Goal: Task Accomplishment & Management: Manage account settings

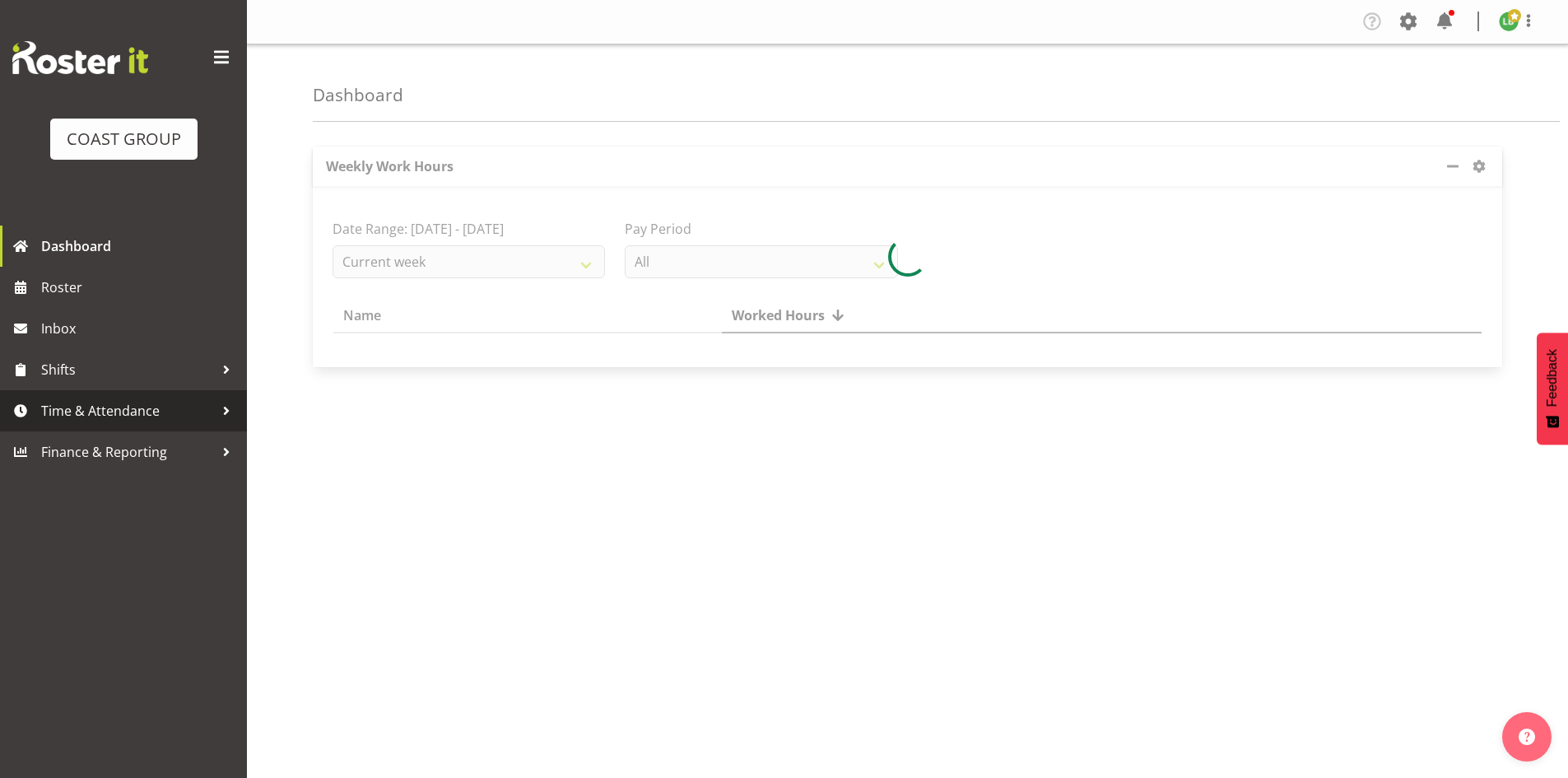
click at [65, 410] on span "Time & Attendance" at bounding box center [128, 410] width 173 height 25
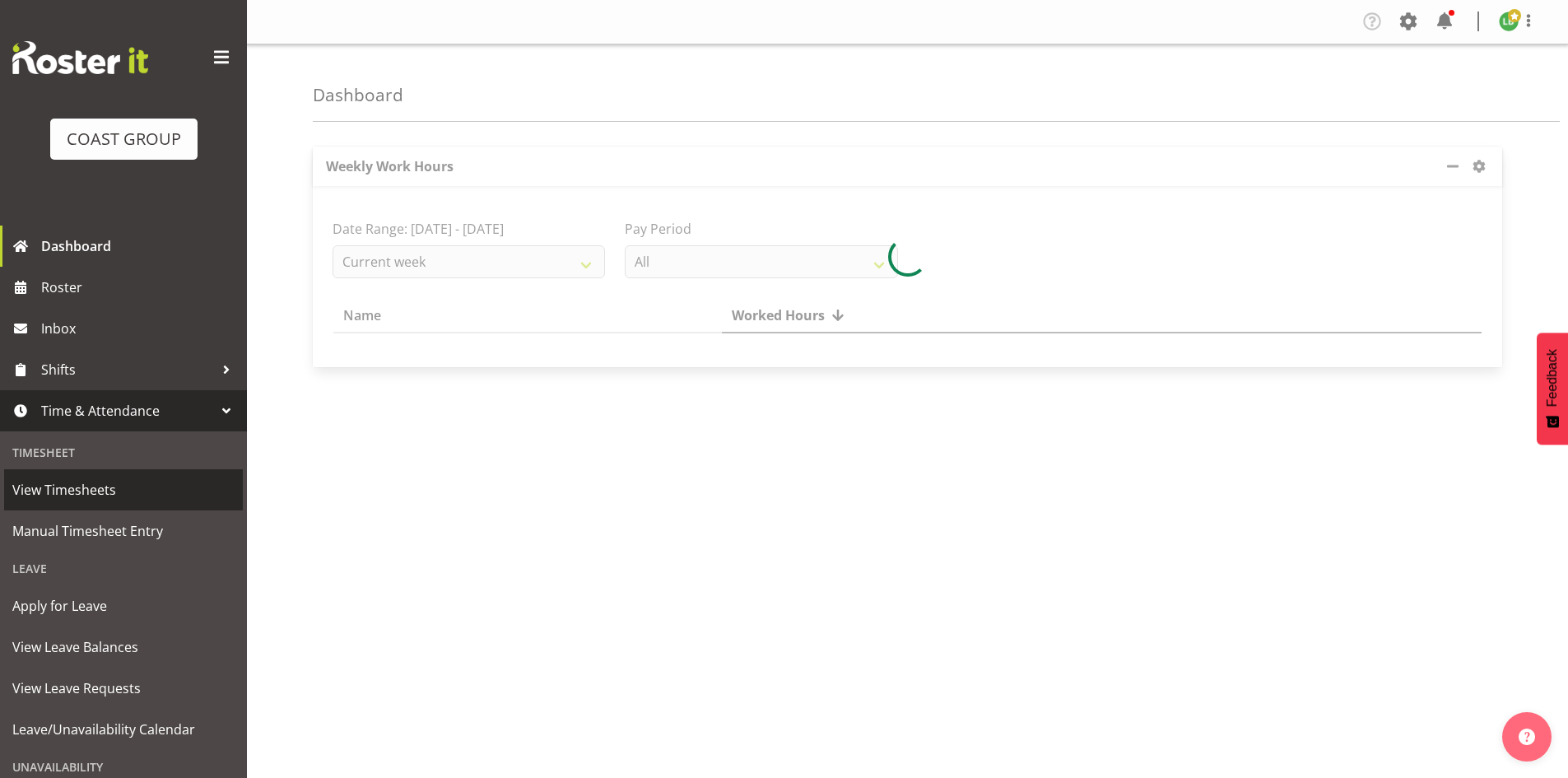
click at [61, 496] on span "View Timesheets" at bounding box center [123, 489] width 223 height 25
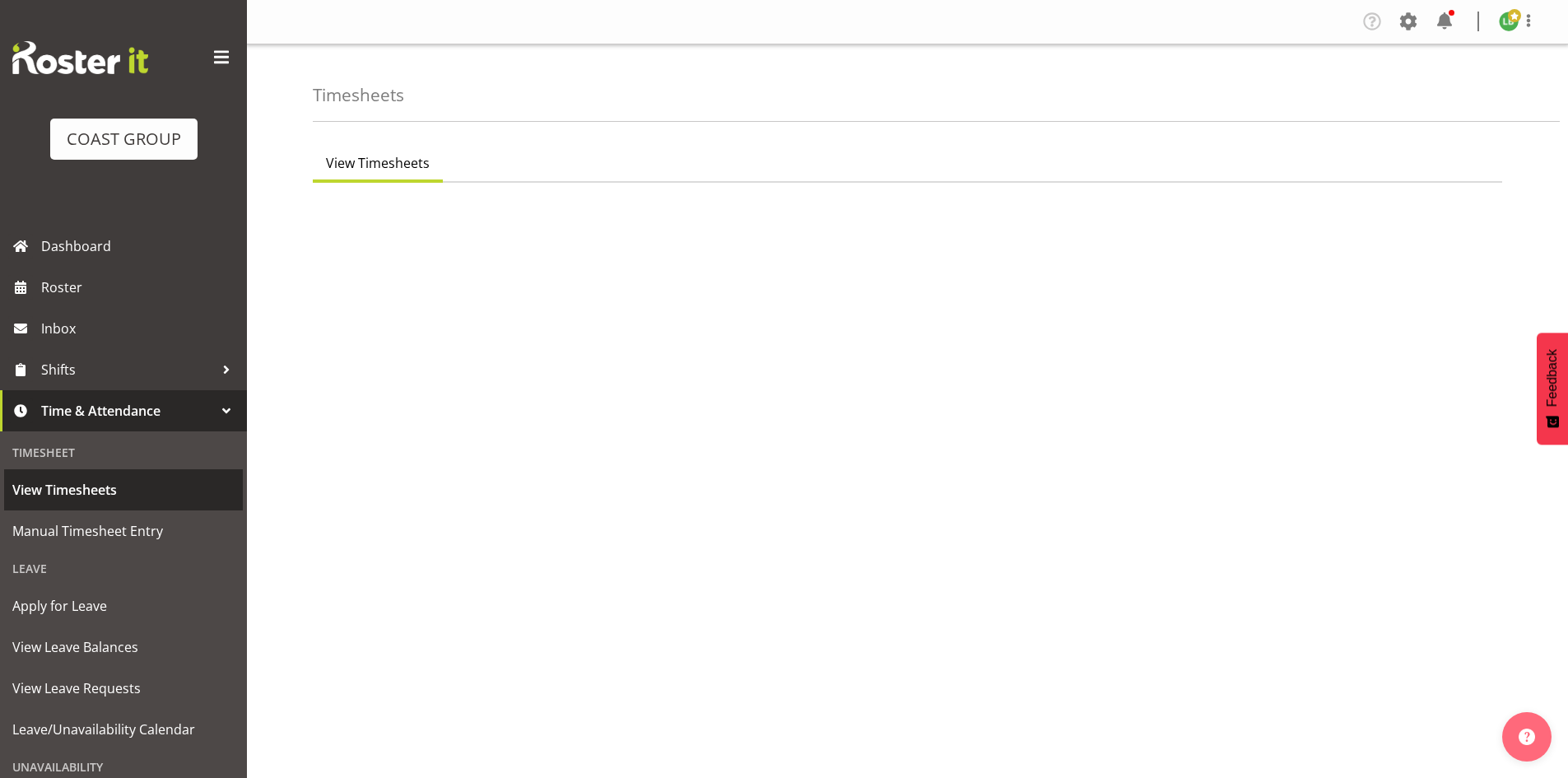
select select "7"
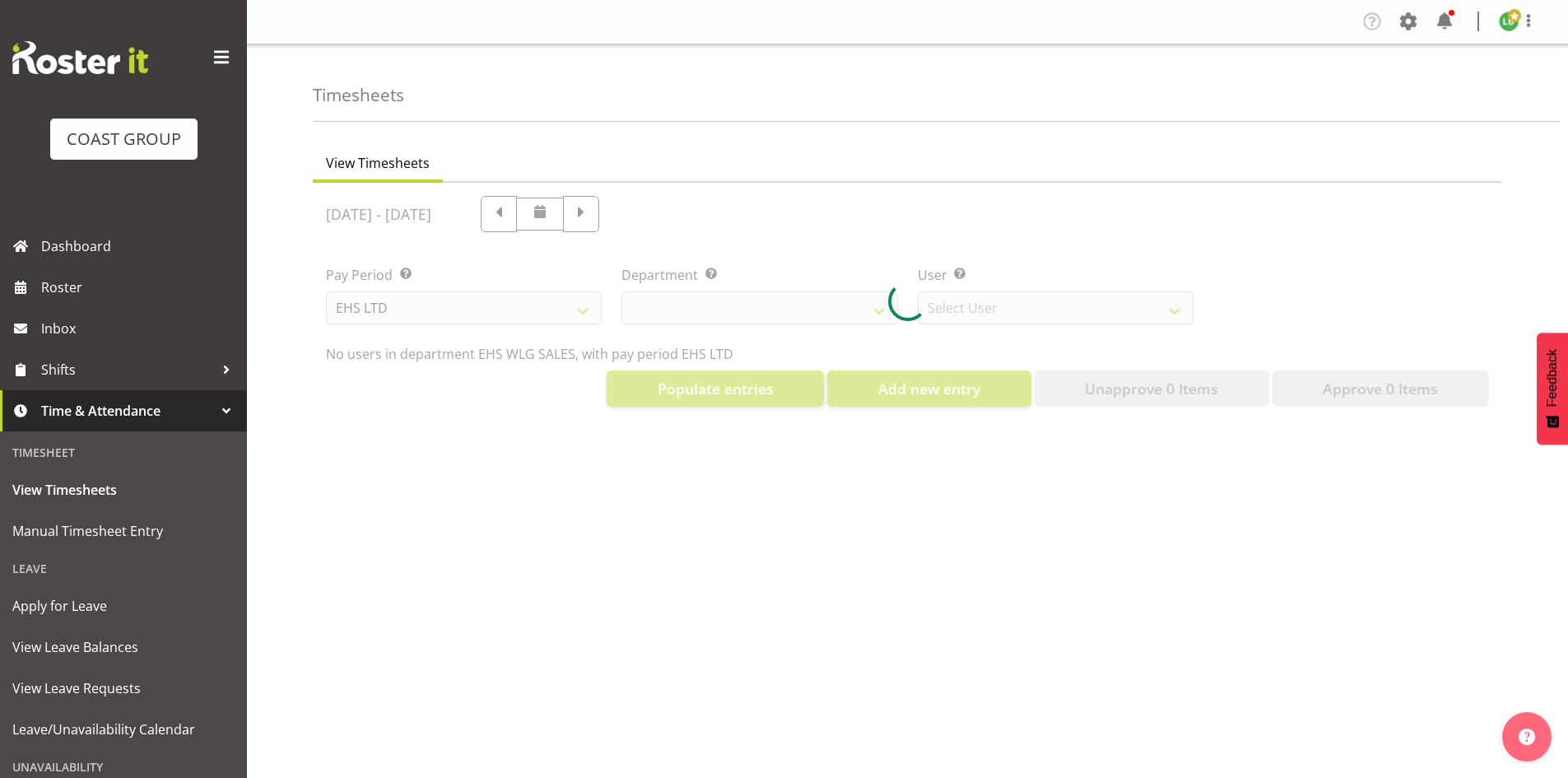
select select "44"
select select "8051"
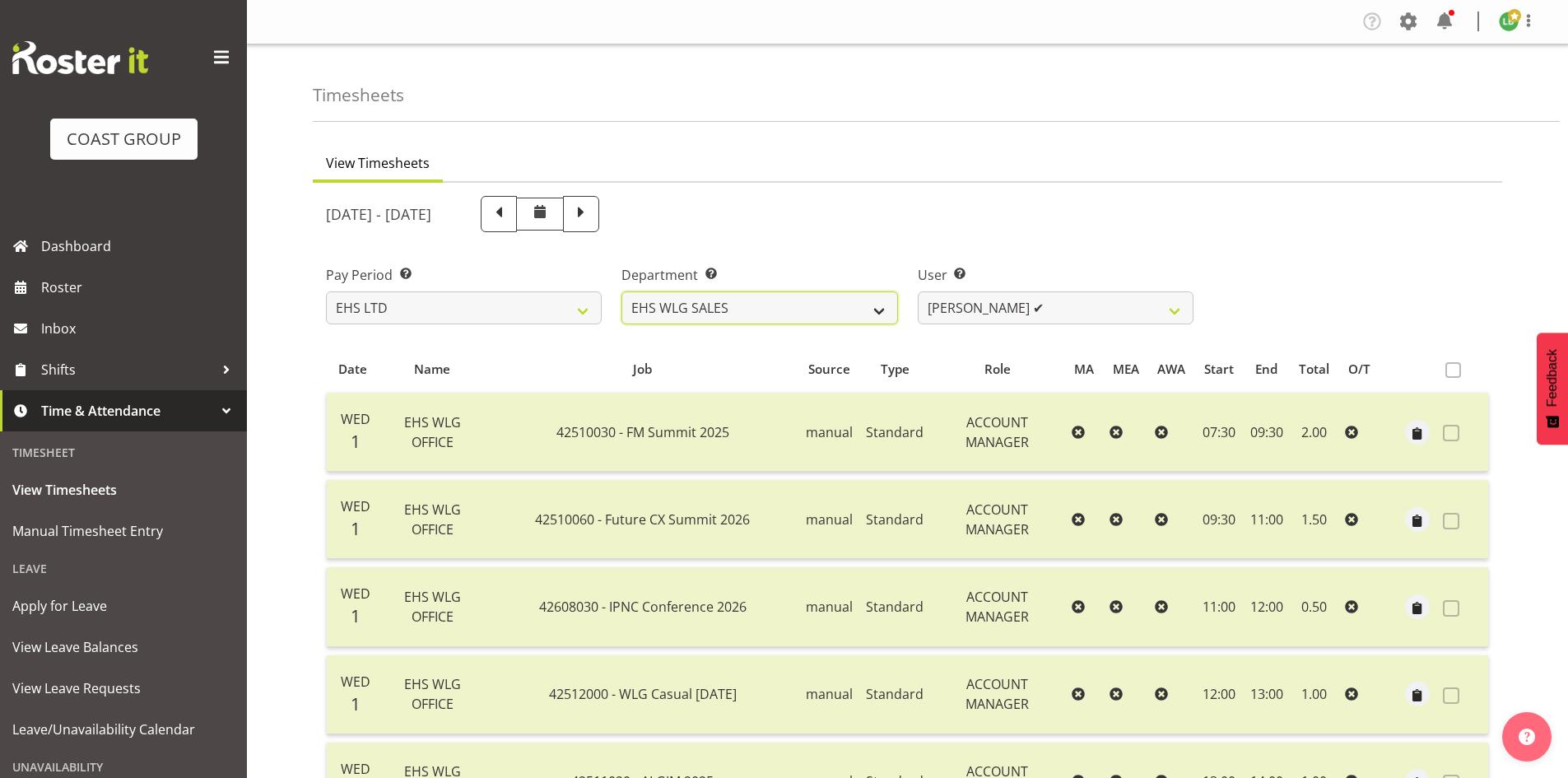
click at [877, 311] on select "EHS WLG OPS EHS WLG SALES" at bounding box center [759, 308] width 276 height 33
select select "43"
click at [622, 292] on select "EHS WLG OPS EHS WLG SALES" at bounding box center [759, 308] width 276 height 33
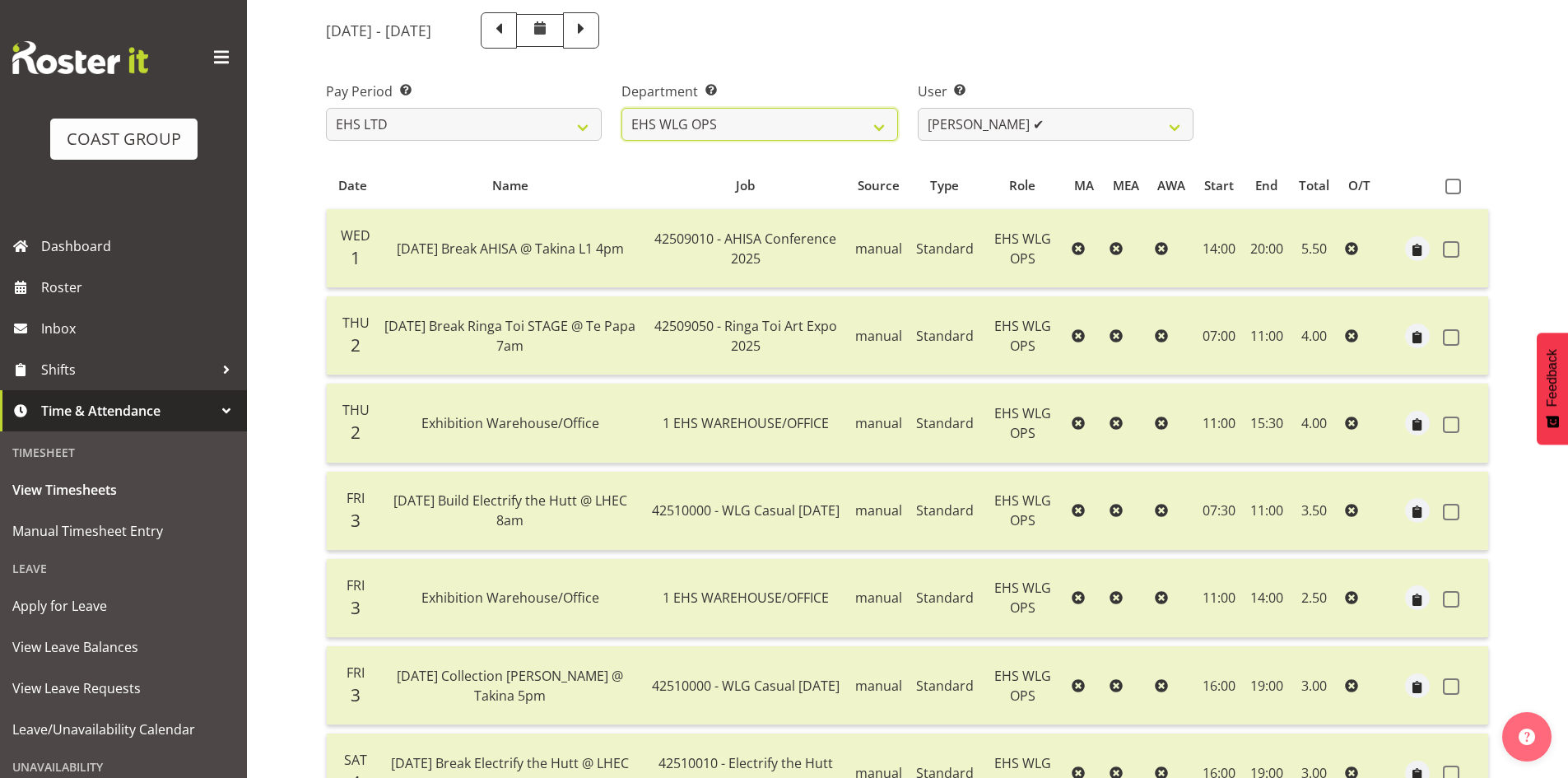
scroll to position [96, 0]
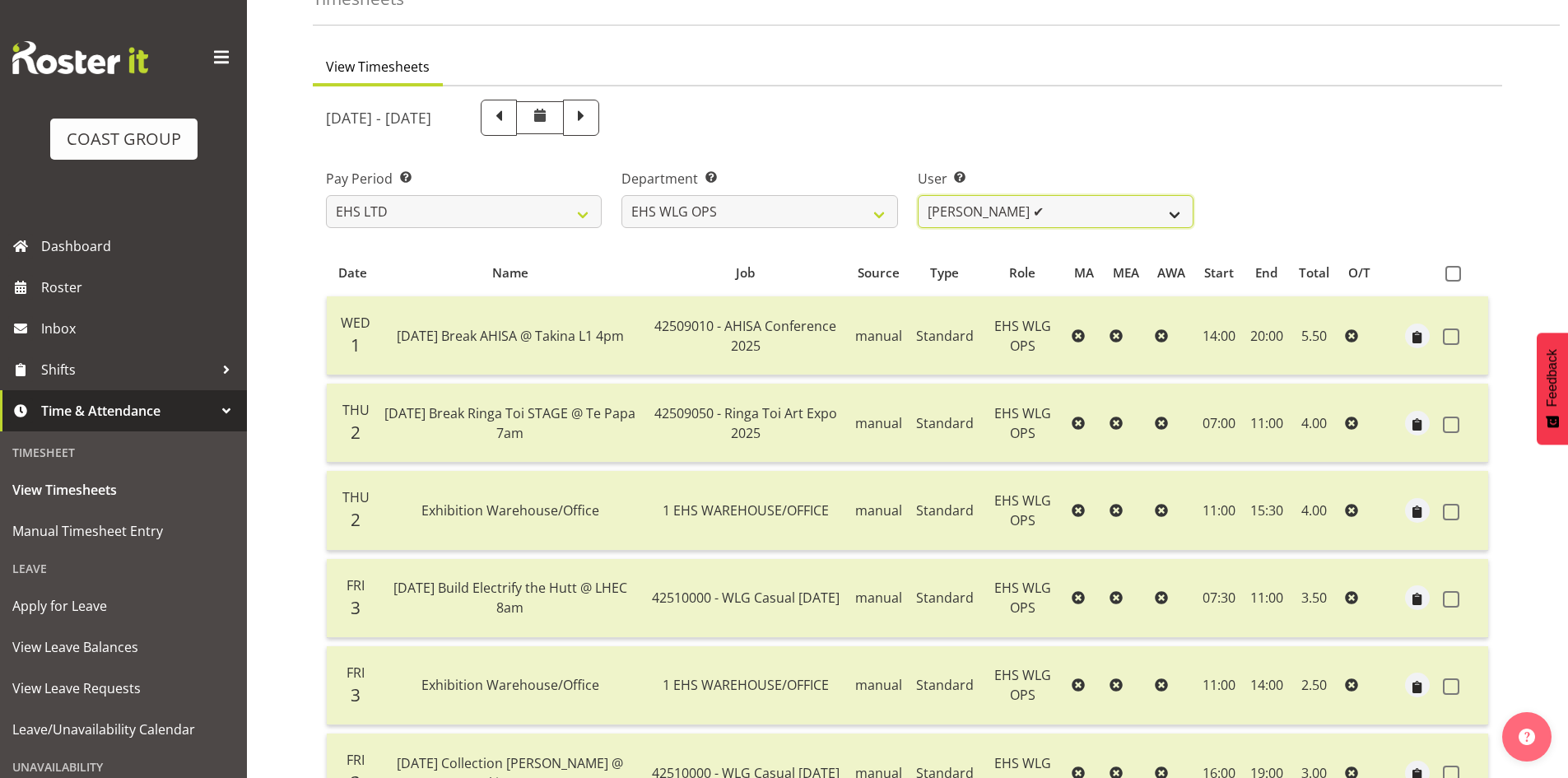
click at [1165, 206] on select "Ashton Staats ✔ Darryl Burns ✔ Geoffrey Robertson ✔ Jackson Howsan ✔ Kade Tiati…" at bounding box center [1055, 211] width 276 height 33
click at [918, 195] on select "Ashton Staats ✔ Darryl Burns ✔ Geoffrey Robertson ✔ Jackson Howsan ✔ Kade Tiati…" at bounding box center [1055, 211] width 276 height 33
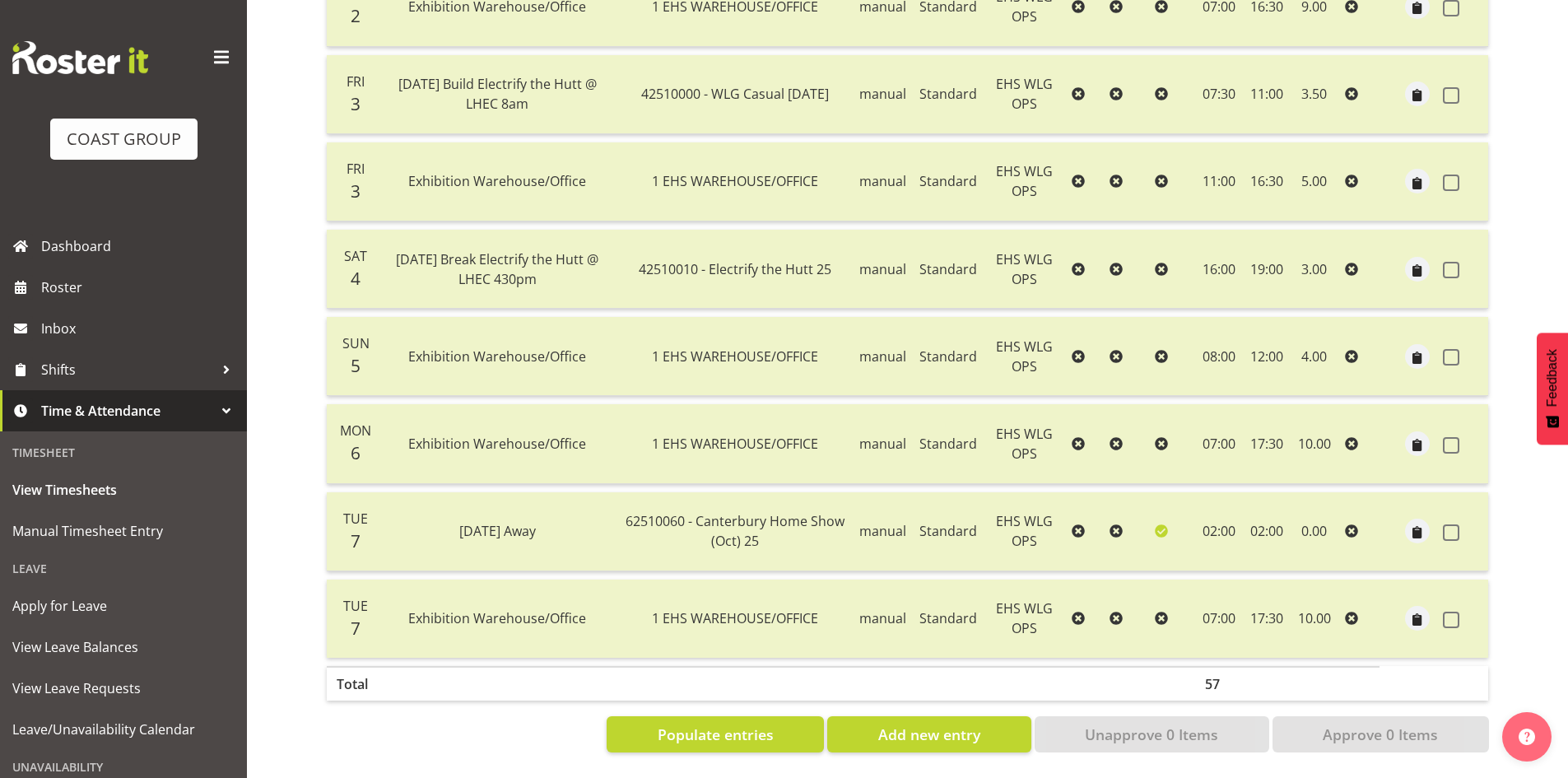
scroll to position [0, 0]
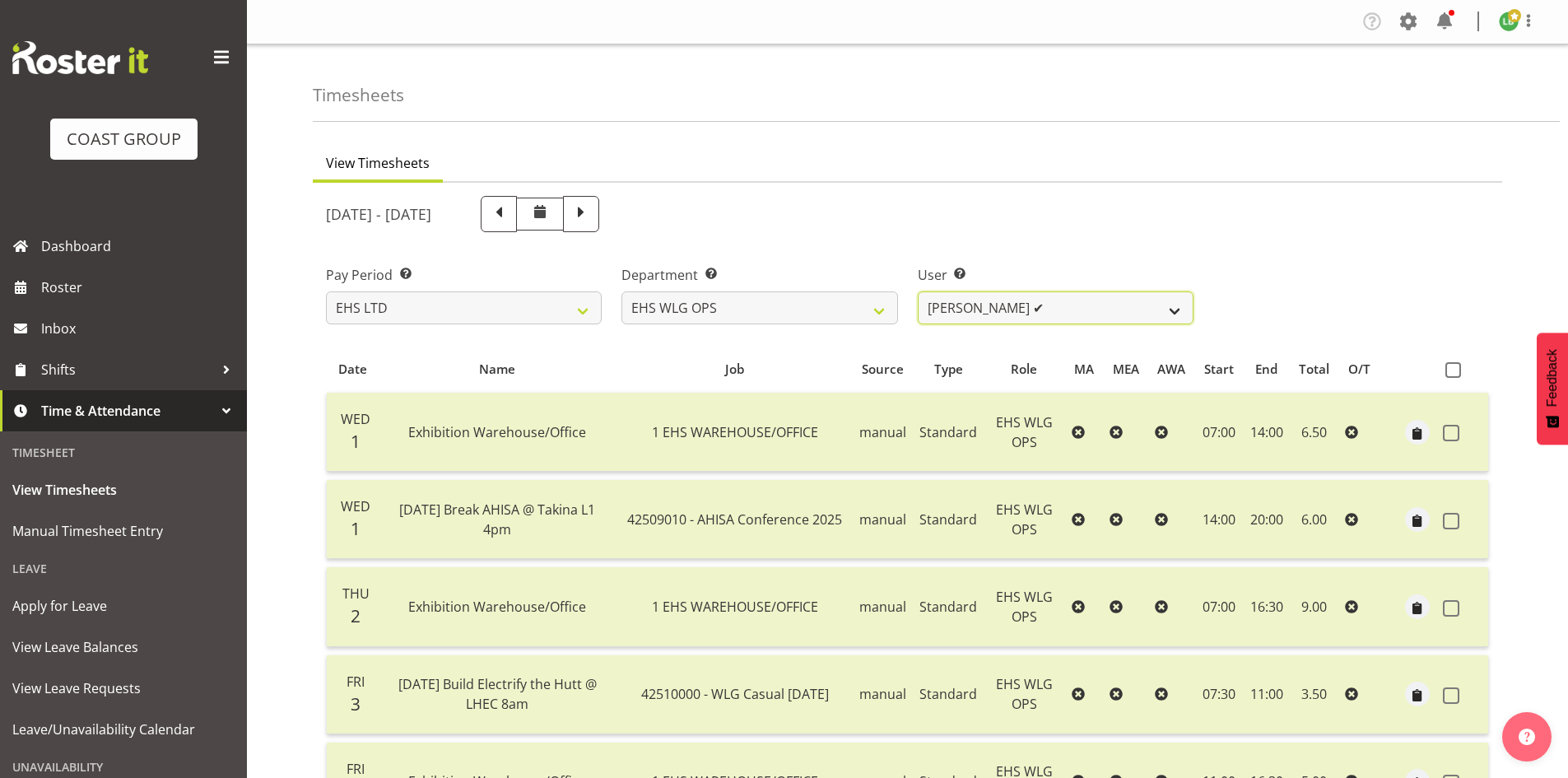
click at [1180, 309] on select "Ashton Staats ✔ Darryl Burns ✔ Geoffrey Robertson ✔ Jackson Howsan ✔ Kade Tiati…" at bounding box center [1055, 308] width 276 height 33
click at [918, 292] on select "Ashton Staats ✔ Darryl Burns ✔ Geoffrey Robertson ✔ Jackson Howsan ✔ Kade Tiati…" at bounding box center [1055, 308] width 276 height 33
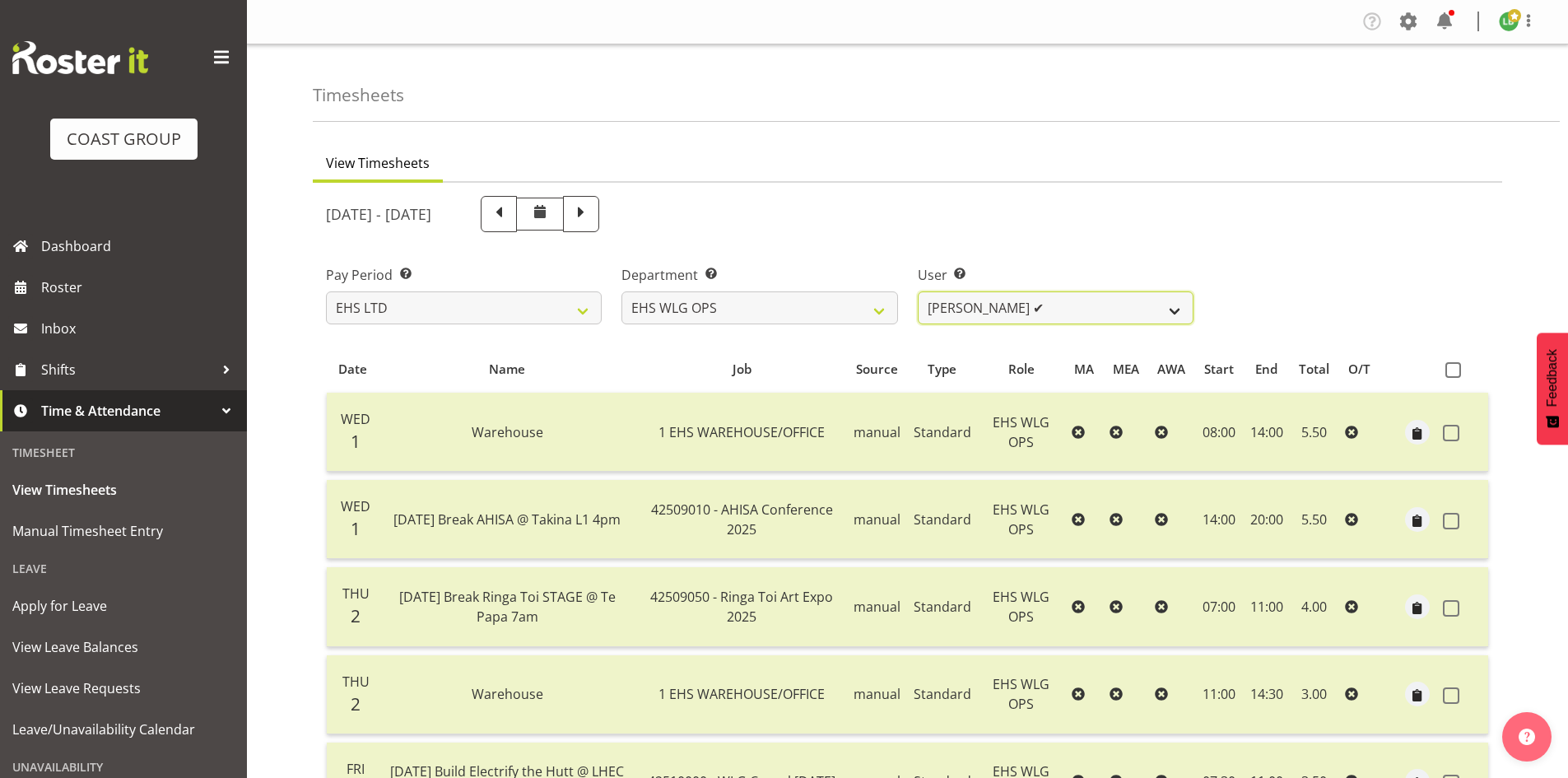
click at [1165, 305] on select "Ashton Staats ✔ Darryl Burns ✔ Geoffrey Robertson ✔ Jackson Howsan ✔ Kade Tiati…" at bounding box center [1055, 308] width 276 height 33
click at [918, 292] on select "Ashton Staats ✔ Darryl Burns ✔ Geoffrey Robertson ✔ Jackson Howsan ✔ Kade Tiati…" at bounding box center [1055, 308] width 276 height 33
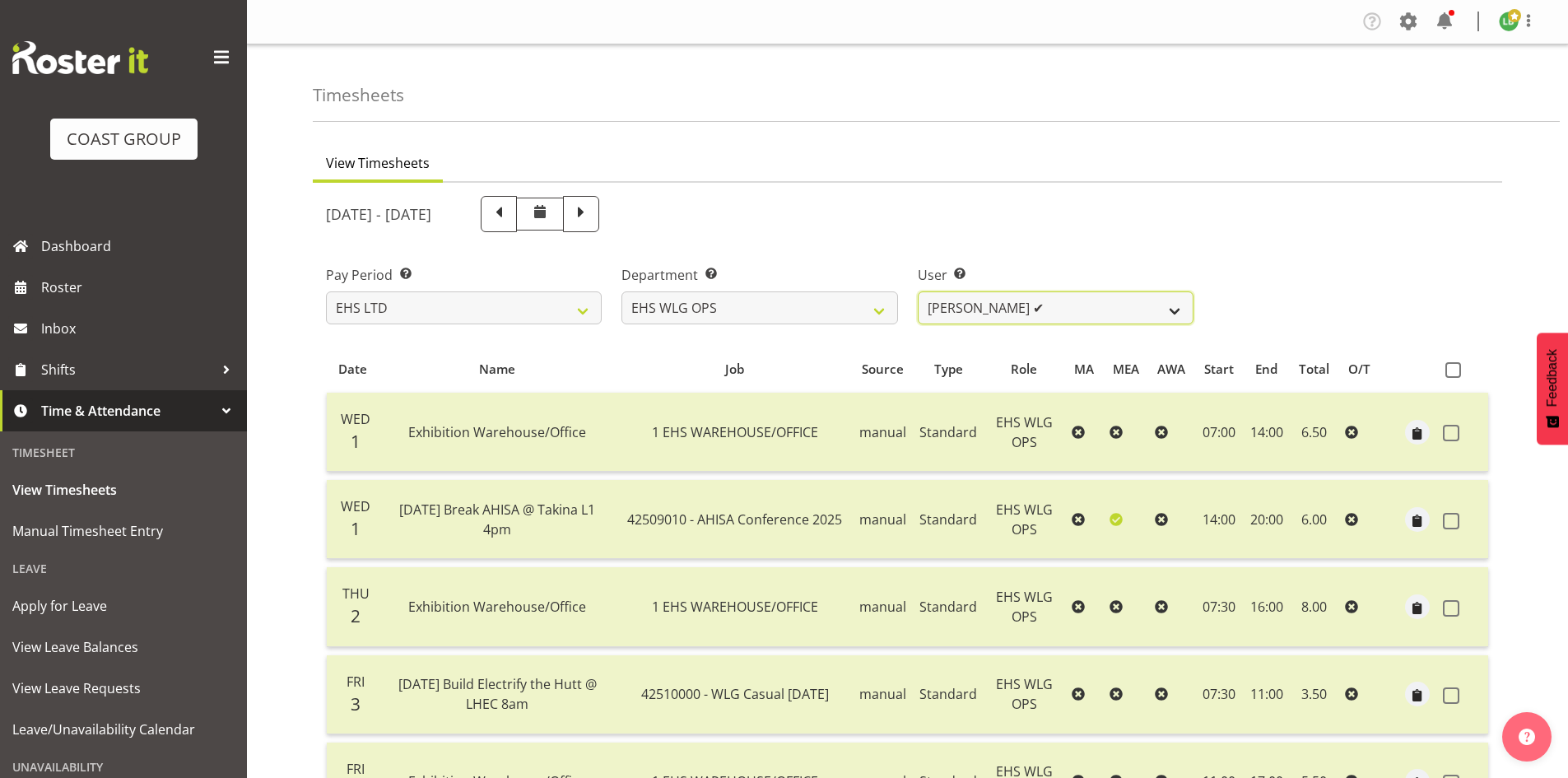
click at [1179, 306] on select "Ashton Staats ✔ Darryl Burns ✔ Geoffrey Robertson ✔ Jackson Howsan ✔ Kade Tiati…" at bounding box center [1055, 308] width 276 height 33
click at [918, 292] on select "Ashton Staats ✔ Darryl Burns ✔ Geoffrey Robertson ✔ Jackson Howsan ✔ Kade Tiati…" at bounding box center [1055, 308] width 276 height 33
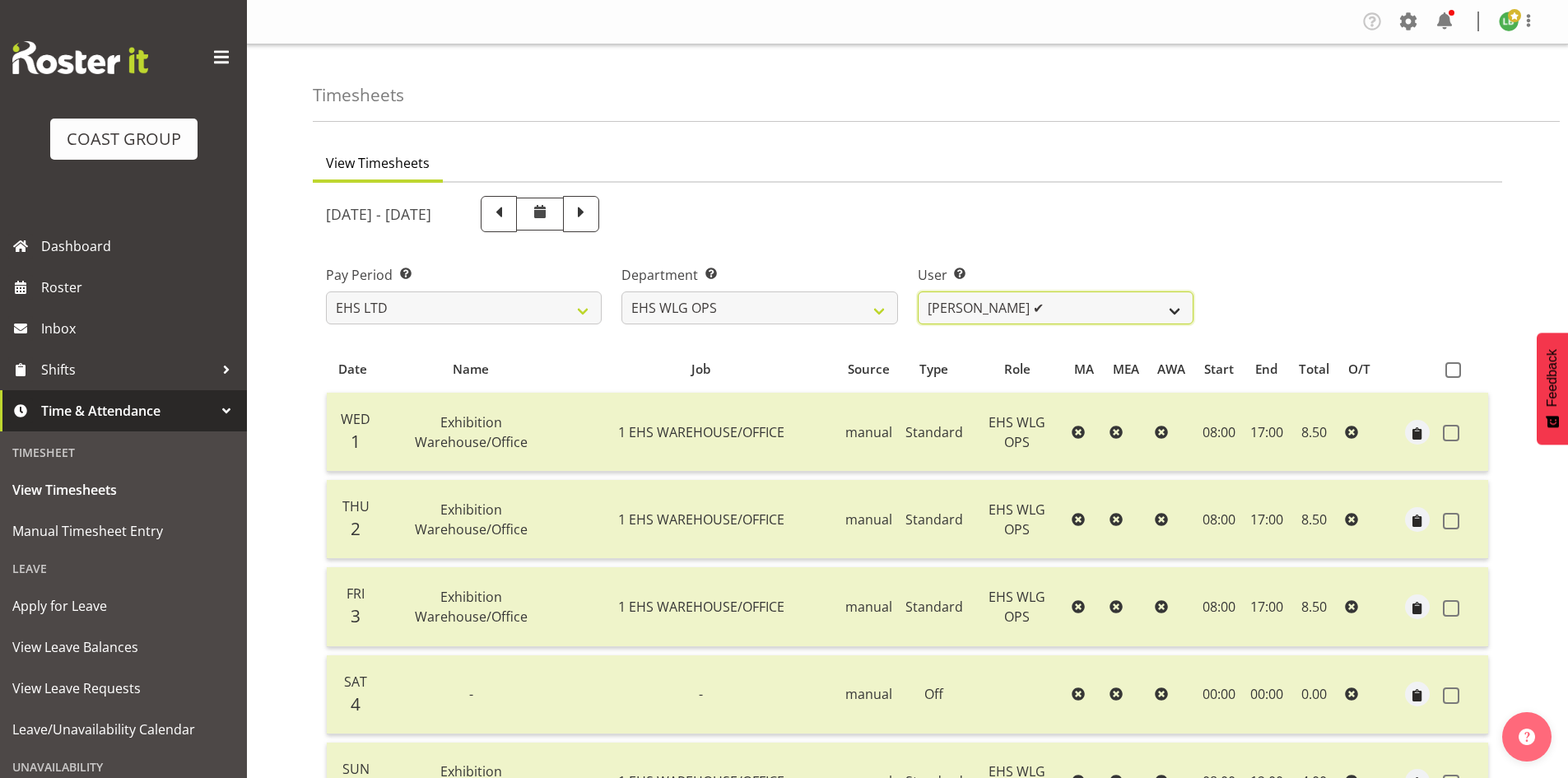
click at [1183, 301] on select "Ashton Staats ✔ Darryl Burns ✔ Geoffrey Robertson ✔ Jackson Howsan ✔ Kade Tiati…" at bounding box center [1055, 308] width 276 height 33
select select "2104"
click at [918, 292] on select "Ashton Staats ✔ Darryl Burns ✔ Geoffrey Robertson ✔ Jackson Howsan ✔ Kade Tiati…" at bounding box center [1055, 308] width 276 height 33
